Goal: Task Accomplishment & Management: Use online tool/utility

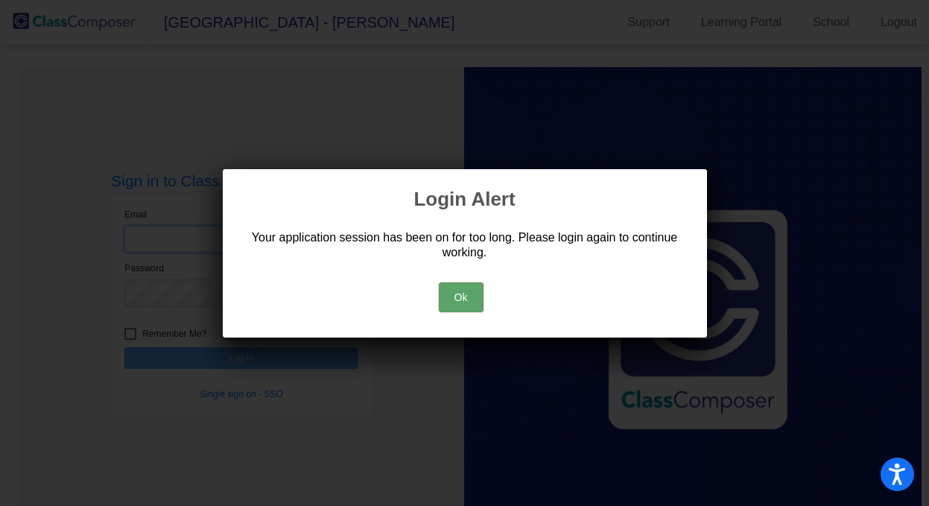
type input "[EMAIL_ADDRESS][DOMAIN_NAME]"
click at [461, 297] on button "Ok" at bounding box center [461, 297] width 45 height 30
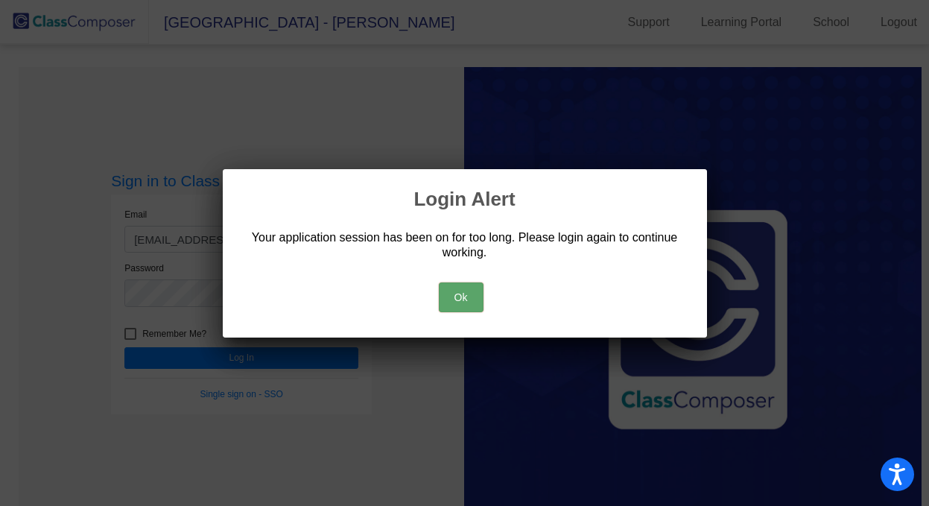
click at [461, 294] on button "Ok" at bounding box center [461, 297] width 45 height 30
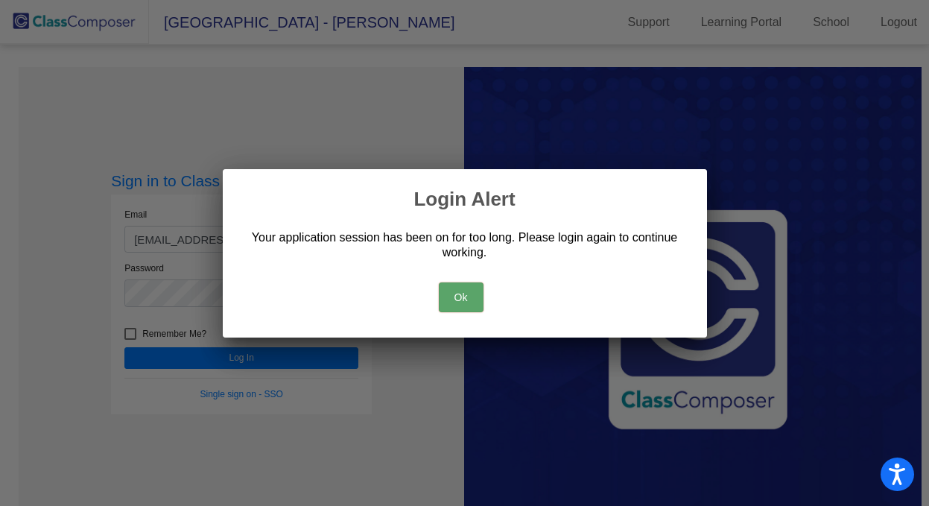
click at [461, 294] on button "Ok" at bounding box center [461, 297] width 45 height 30
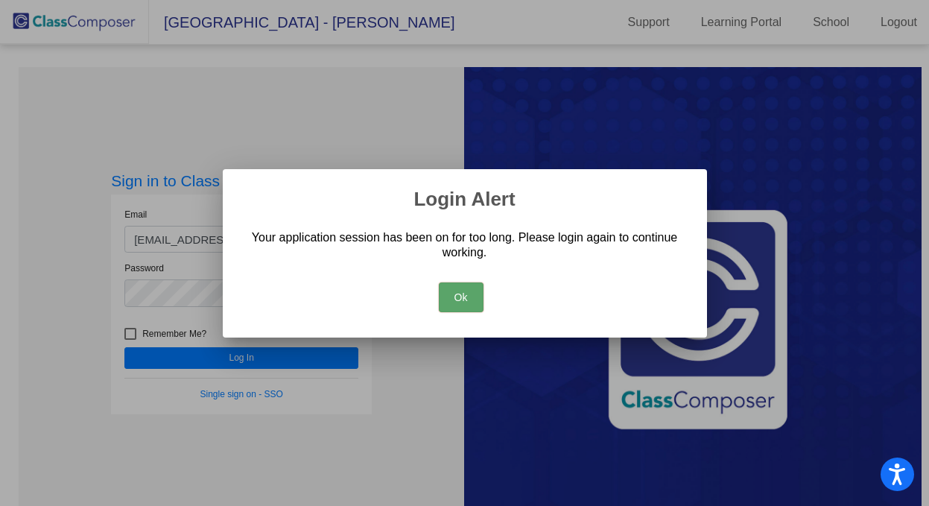
click at [461, 294] on button "Ok" at bounding box center [461, 297] width 45 height 30
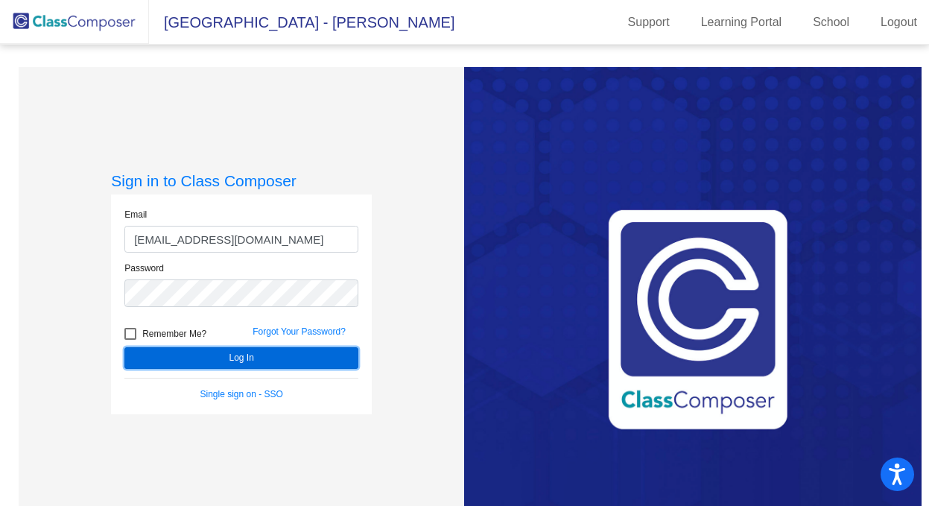
click at [232, 358] on button "Log In" at bounding box center [241, 358] width 234 height 22
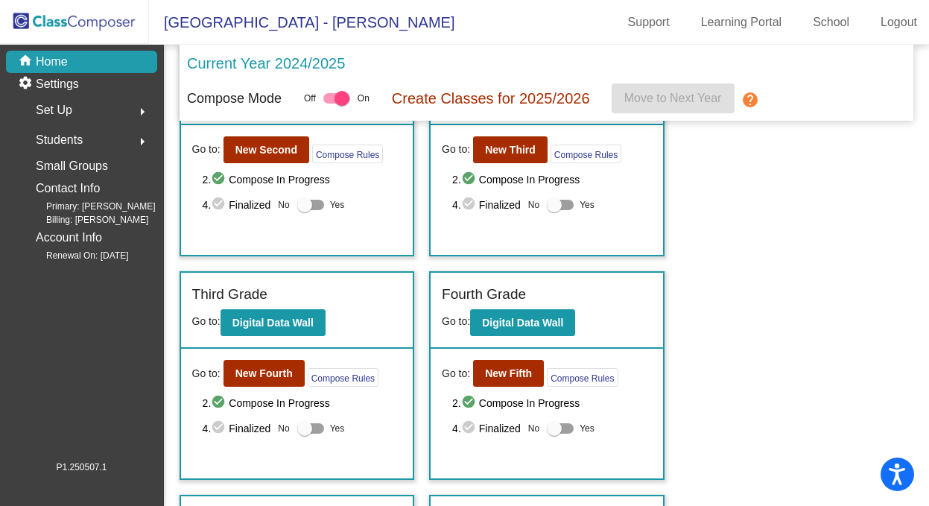
scroll to position [369, 0]
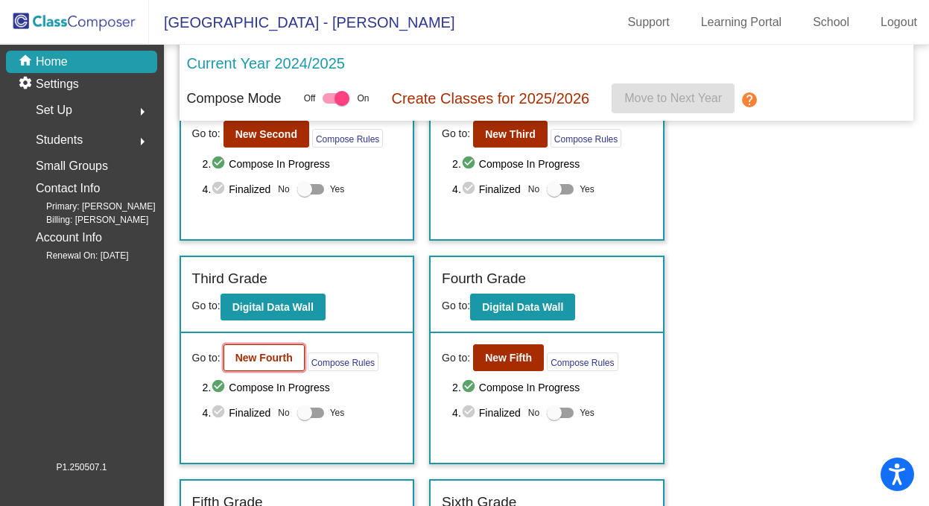
click at [251, 350] on button "New Fourth" at bounding box center [264, 357] width 81 height 27
